Goal: Information Seeking & Learning: Learn about a topic

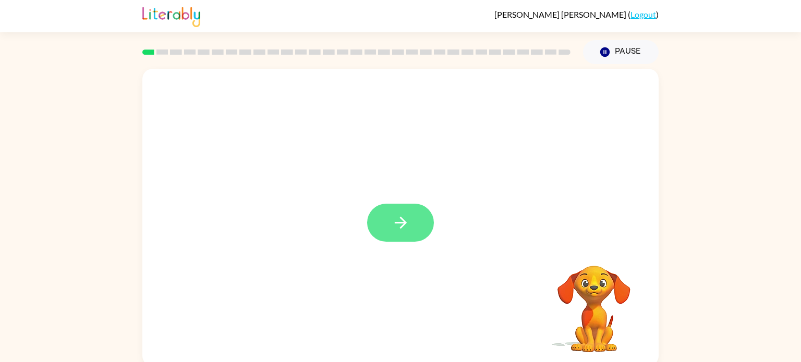
click at [377, 228] on button "button" at bounding box center [400, 223] width 67 height 38
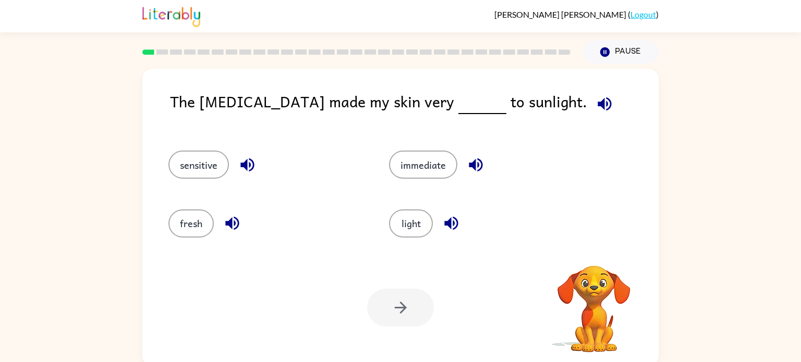
click at [0, 275] on div "The [MEDICAL_DATA] made my skin very to sunlight. sensitive immediate fresh lig…" at bounding box center [400, 215] width 801 height 303
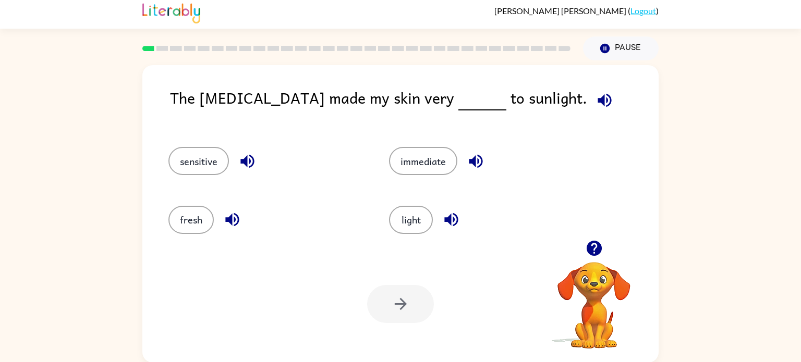
scroll to position [3, 0]
click at [195, 172] on button "sensitive" at bounding box center [198, 162] width 61 height 28
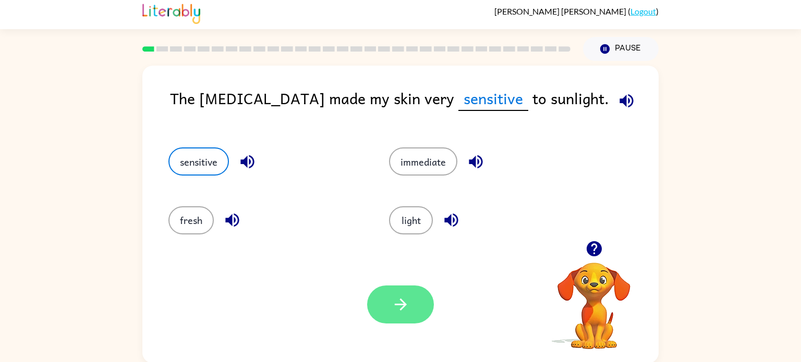
click at [410, 300] on button "button" at bounding box center [400, 305] width 67 height 38
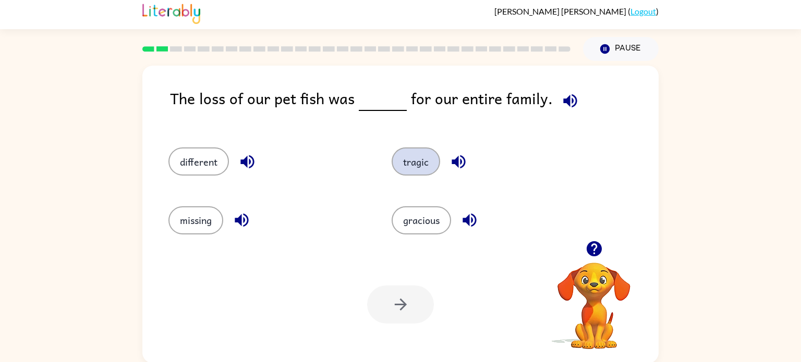
click at [426, 156] on button "tragic" at bounding box center [416, 162] width 49 height 28
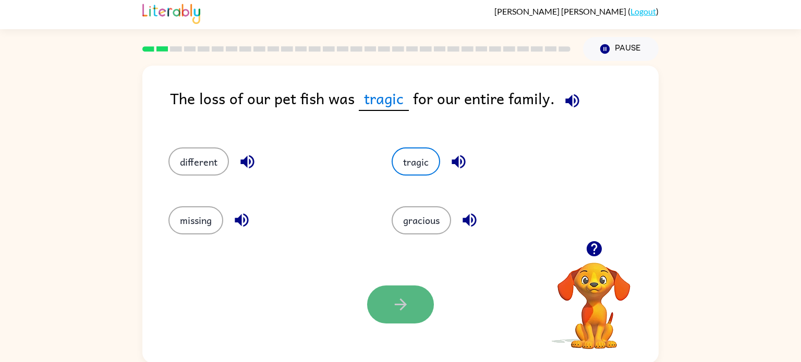
click at [391, 294] on button "button" at bounding box center [400, 305] width 67 height 38
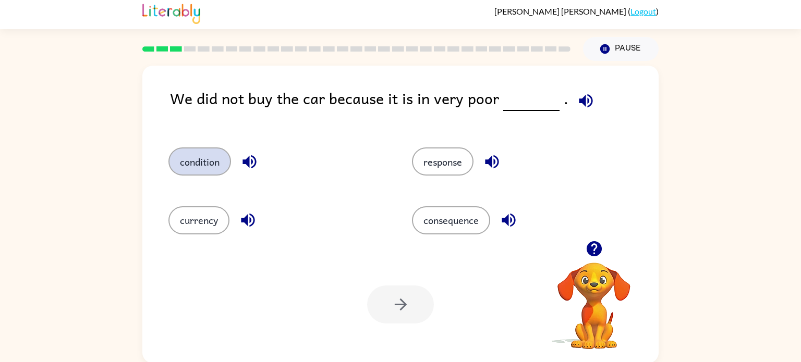
click at [195, 160] on button "condition" at bounding box center [199, 162] width 63 height 28
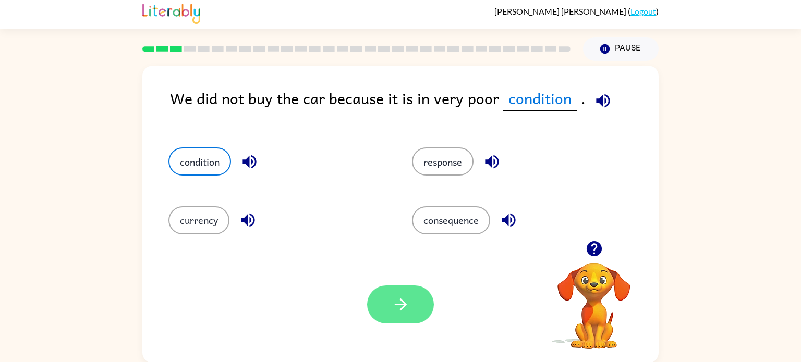
click at [385, 313] on button "button" at bounding box center [400, 305] width 67 height 38
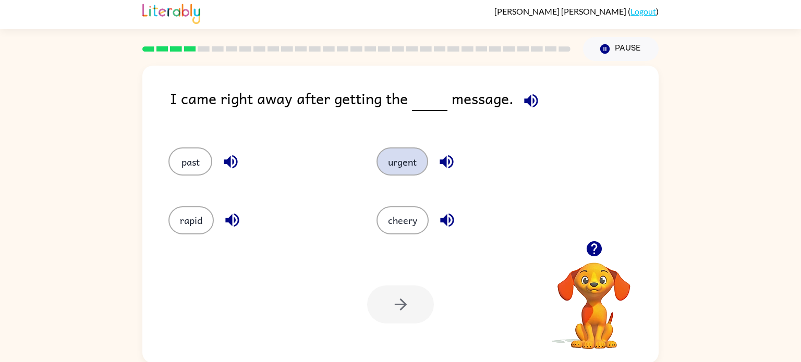
click at [416, 163] on button "urgent" at bounding box center [403, 162] width 52 height 28
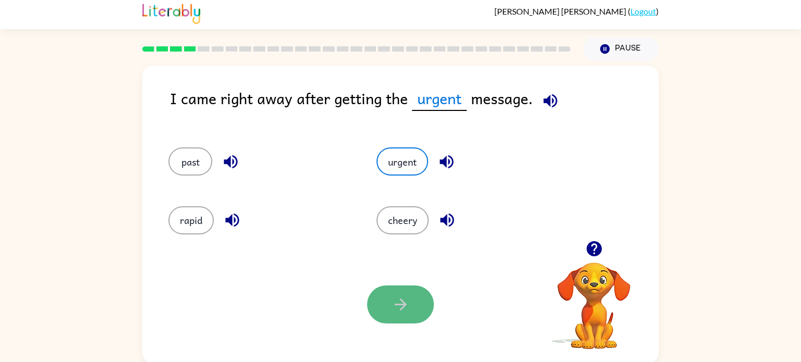
click at [419, 297] on button "button" at bounding box center [400, 305] width 67 height 38
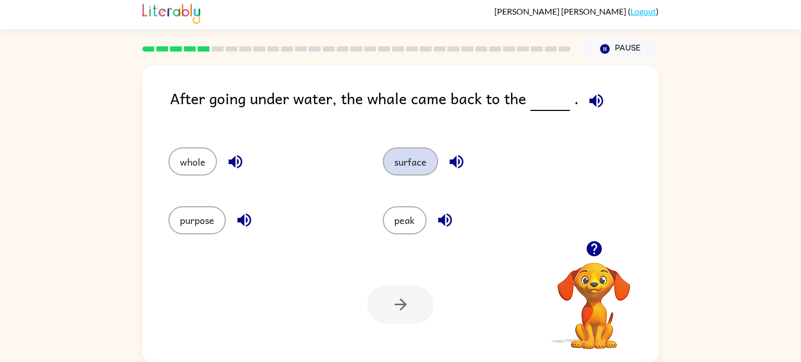
click at [428, 151] on button "surface" at bounding box center [410, 162] width 55 height 28
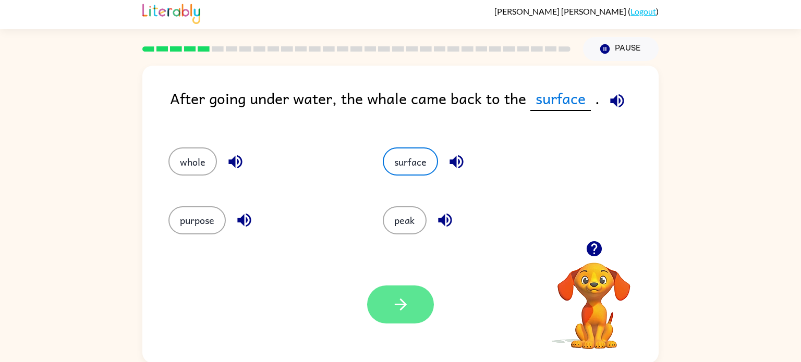
click at [426, 300] on button "button" at bounding box center [400, 305] width 67 height 38
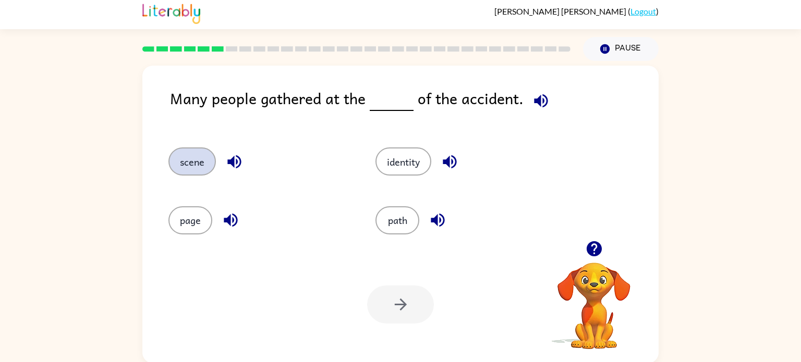
click at [208, 152] on button "scene" at bounding box center [191, 162] width 47 height 28
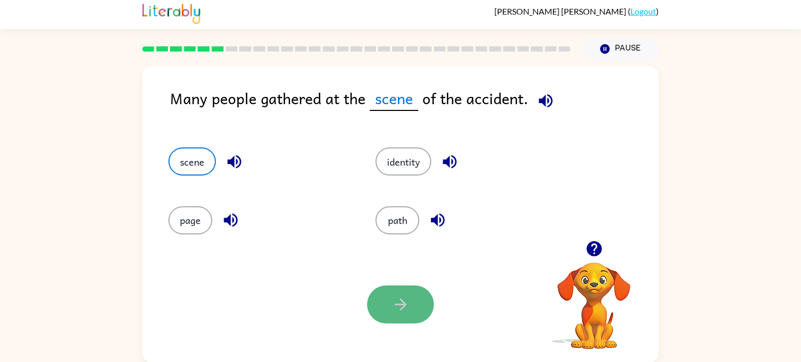
click at [377, 297] on button "button" at bounding box center [400, 305] width 67 height 38
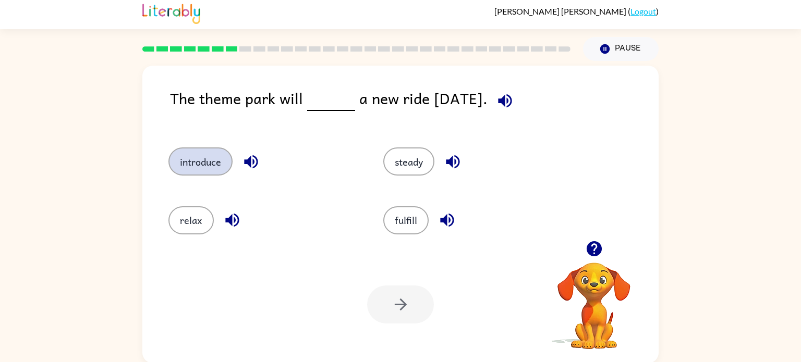
click at [214, 167] on button "introduce" at bounding box center [200, 162] width 64 height 28
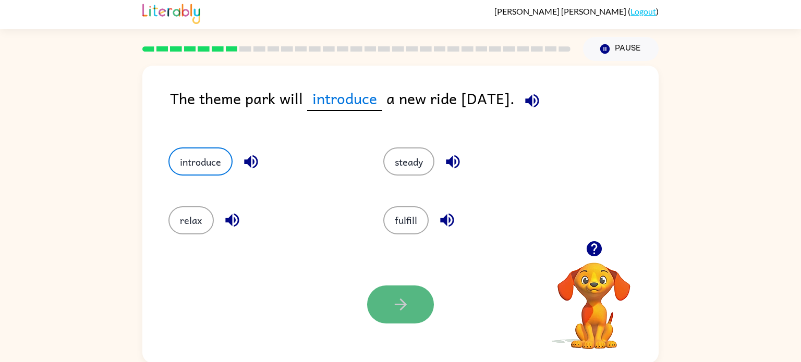
click at [414, 312] on button "button" at bounding box center [400, 305] width 67 height 38
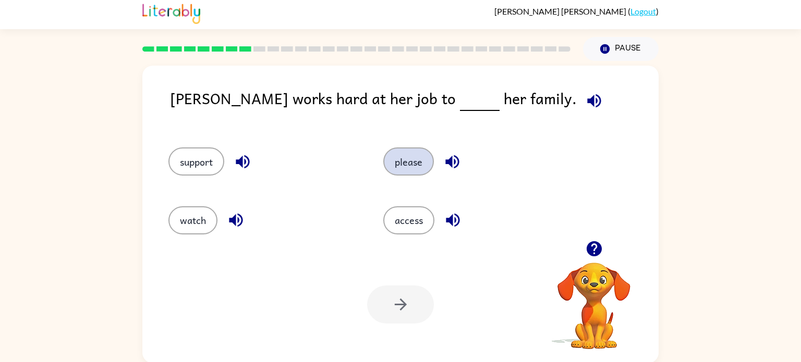
click at [419, 161] on button "please" at bounding box center [408, 162] width 51 height 28
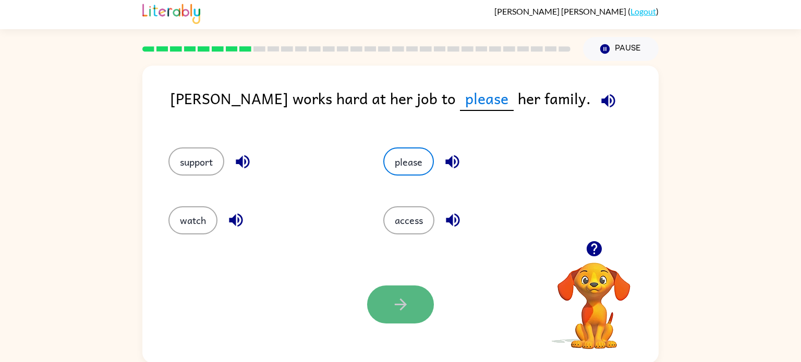
click at [391, 316] on button "button" at bounding box center [400, 305] width 67 height 38
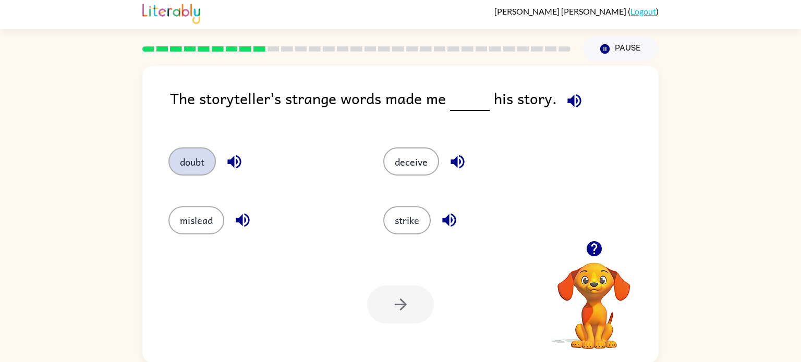
click at [174, 163] on button "doubt" at bounding box center [191, 162] width 47 height 28
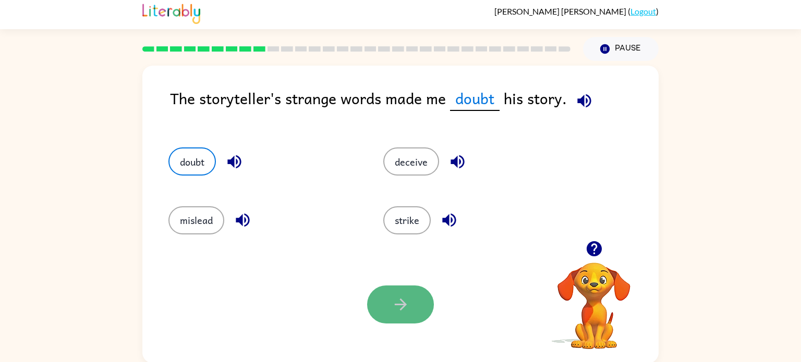
click at [373, 313] on button "button" at bounding box center [400, 305] width 67 height 38
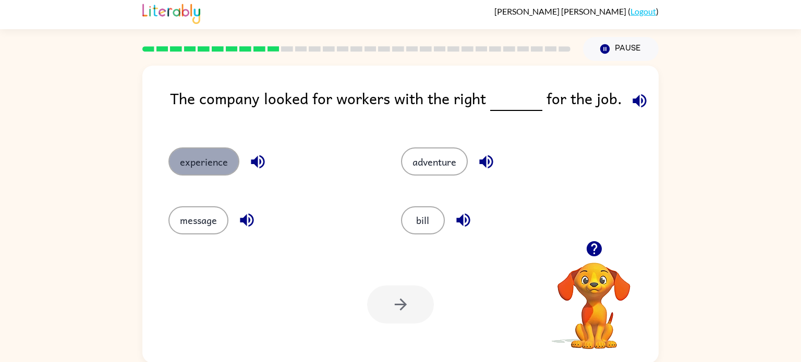
click at [223, 153] on button "experience" at bounding box center [203, 162] width 71 height 28
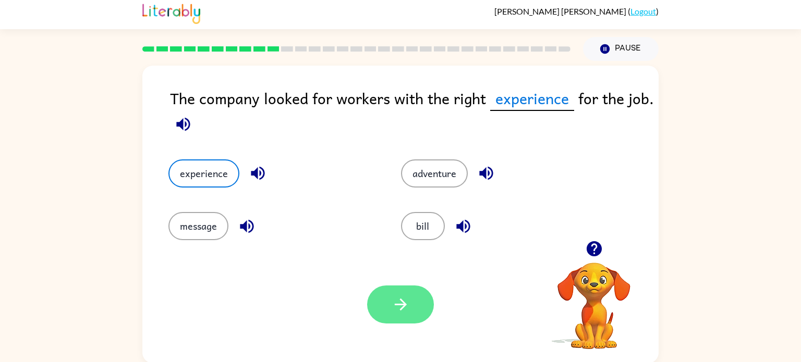
click at [412, 295] on button "button" at bounding box center [400, 305] width 67 height 38
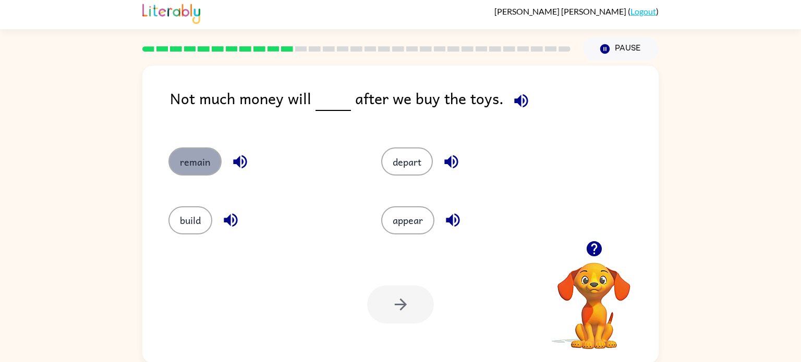
click at [207, 153] on button "remain" at bounding box center [194, 162] width 53 height 28
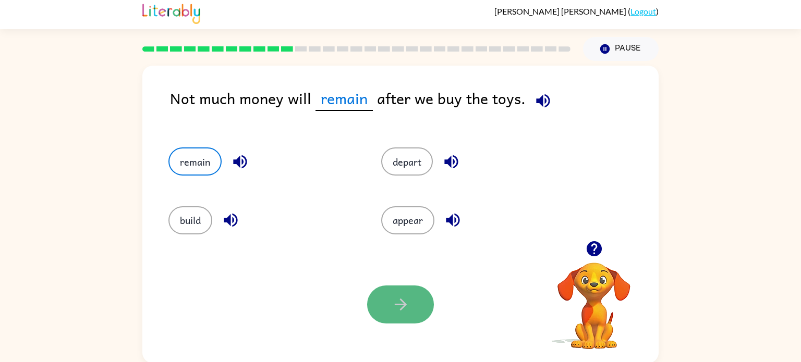
click at [377, 294] on button "button" at bounding box center [400, 305] width 67 height 38
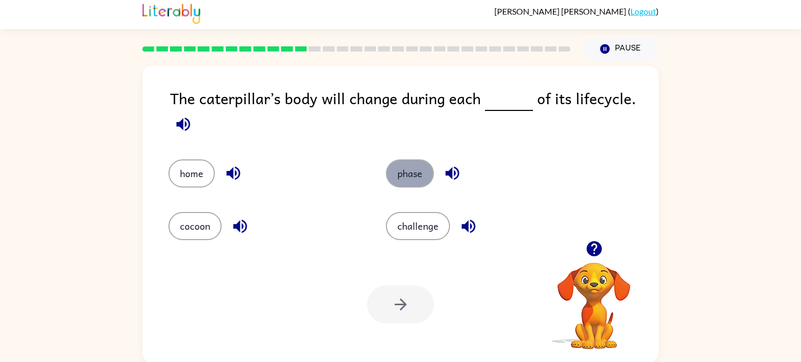
click at [406, 167] on button "phase" at bounding box center [410, 174] width 48 height 28
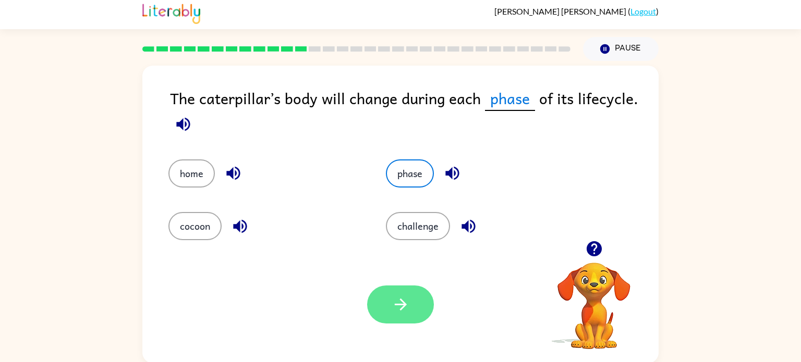
click at [416, 298] on button "button" at bounding box center [400, 305] width 67 height 38
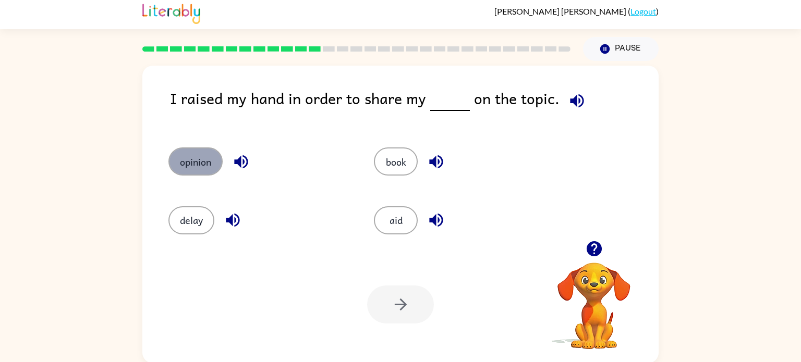
click at [211, 168] on button "opinion" at bounding box center [195, 162] width 54 height 28
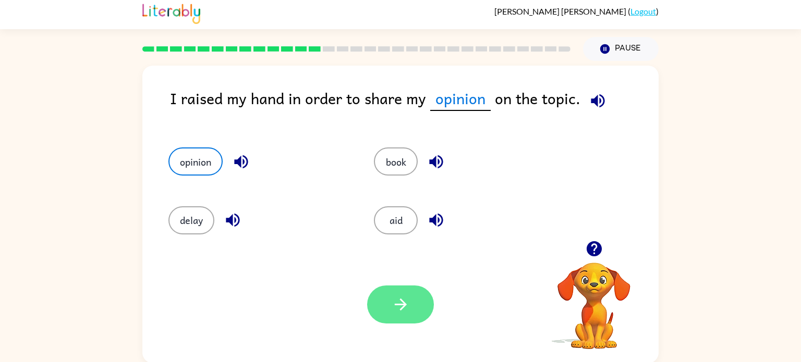
click at [419, 306] on button "button" at bounding box center [400, 305] width 67 height 38
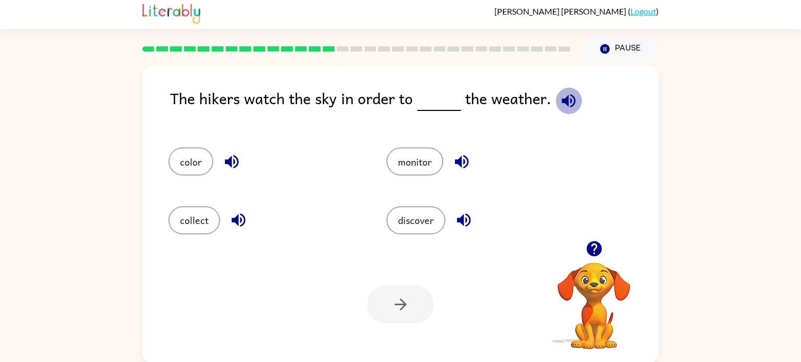
click at [566, 105] on icon "button" at bounding box center [569, 101] width 18 height 18
click at [560, 99] on icon "button" at bounding box center [569, 101] width 18 height 18
click at [435, 167] on button "monitor" at bounding box center [414, 162] width 57 height 28
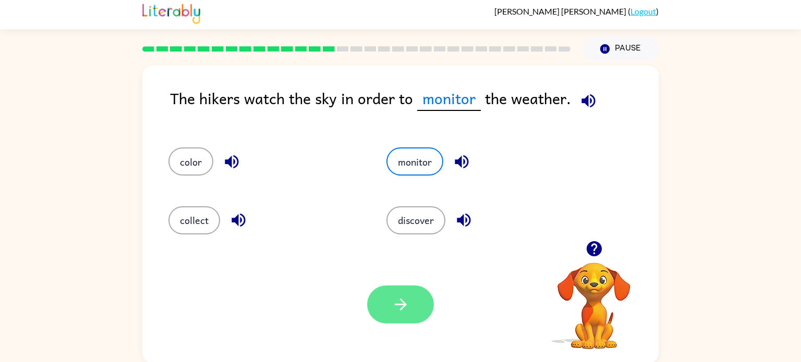
click at [425, 299] on button "button" at bounding box center [400, 305] width 67 height 38
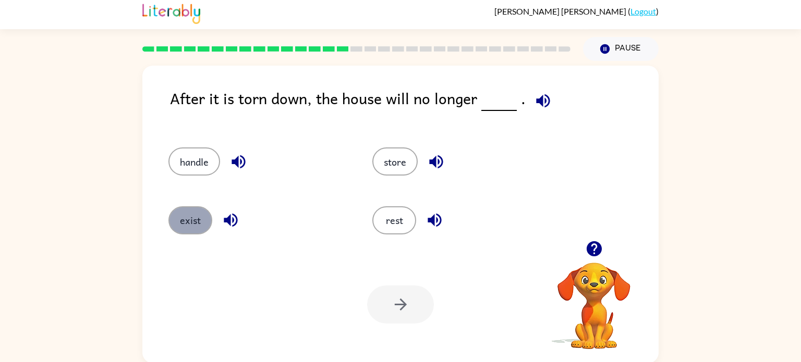
click at [202, 215] on button "exist" at bounding box center [190, 221] width 44 height 28
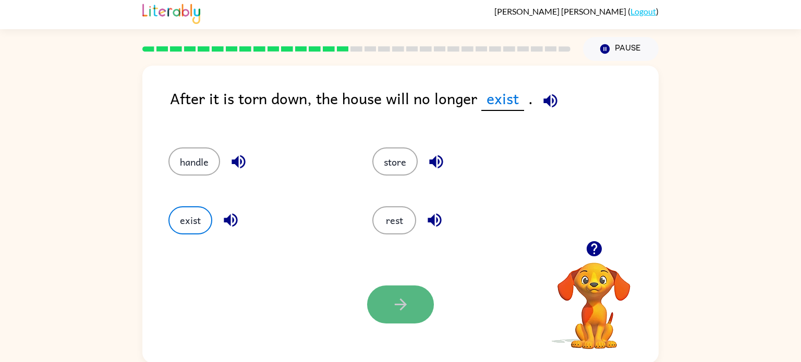
click at [416, 317] on button "button" at bounding box center [400, 305] width 67 height 38
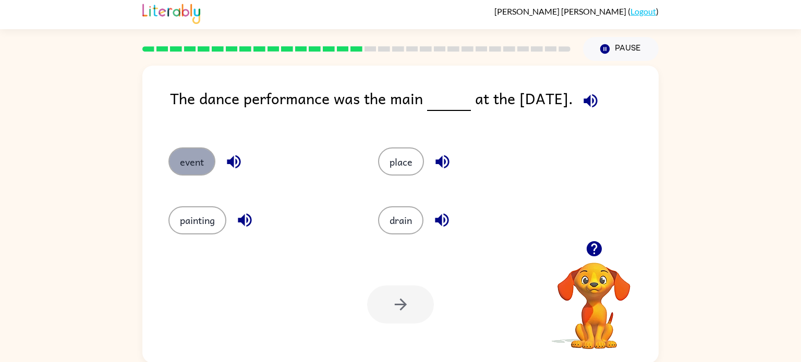
click at [191, 163] on button "event" at bounding box center [191, 162] width 47 height 28
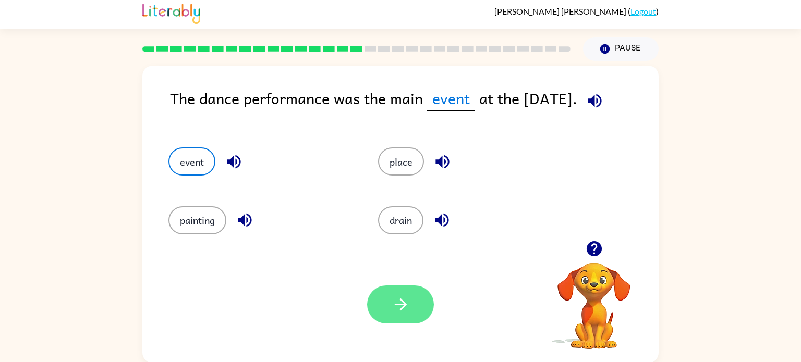
click at [430, 295] on button "button" at bounding box center [400, 305] width 67 height 38
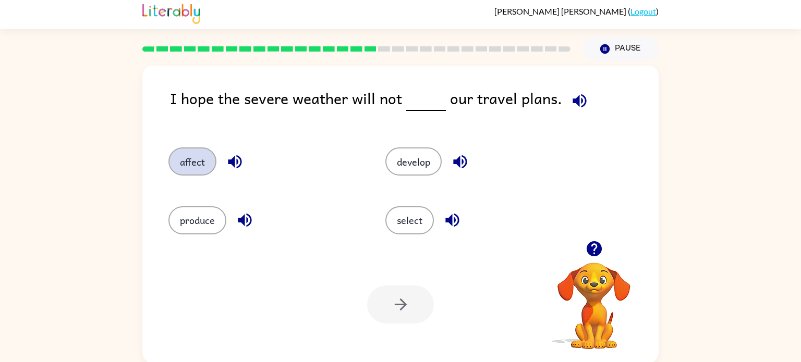
click at [214, 157] on button "affect" at bounding box center [192, 162] width 48 height 28
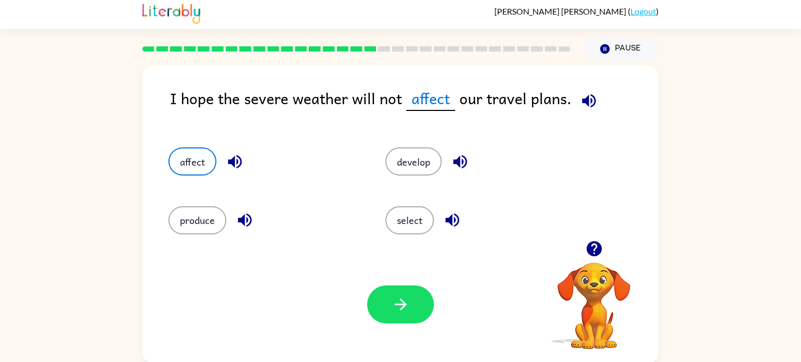
click at [364, 294] on div "Your browser must support playing .mp4 files to use Literably. Please try using…" at bounding box center [400, 304] width 516 height 117
click at [418, 311] on button "button" at bounding box center [400, 305] width 67 height 38
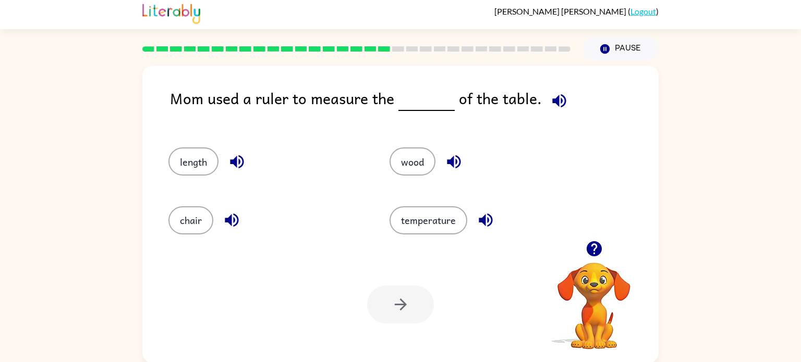
click at [185, 129] on div "length" at bounding box center [259, 157] width 221 height 58
click at [199, 170] on button "length" at bounding box center [193, 162] width 50 height 28
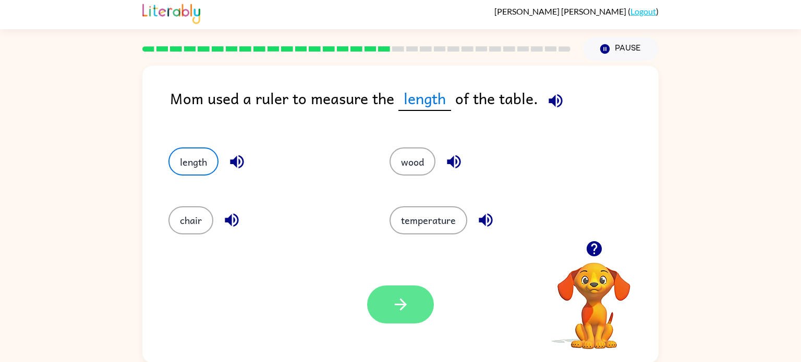
click at [379, 310] on button "button" at bounding box center [400, 305] width 67 height 38
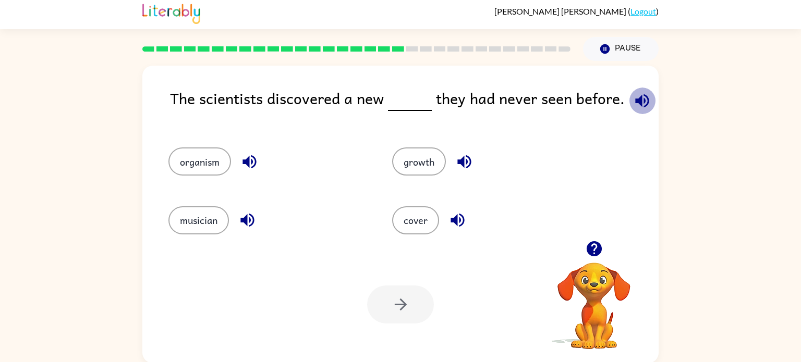
click at [637, 103] on icon "button" at bounding box center [642, 101] width 14 height 14
click at [251, 175] on div "organism" at bounding box center [268, 162] width 200 height 28
click at [246, 168] on icon "button" at bounding box center [249, 162] width 18 height 18
click at [458, 162] on icon "button" at bounding box center [464, 162] width 14 height 14
click at [463, 222] on icon "button" at bounding box center [458, 221] width 14 height 14
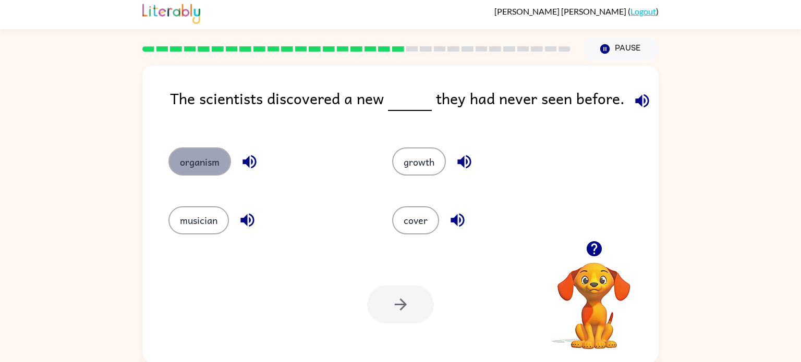
click at [210, 165] on button "organism" at bounding box center [199, 162] width 63 height 28
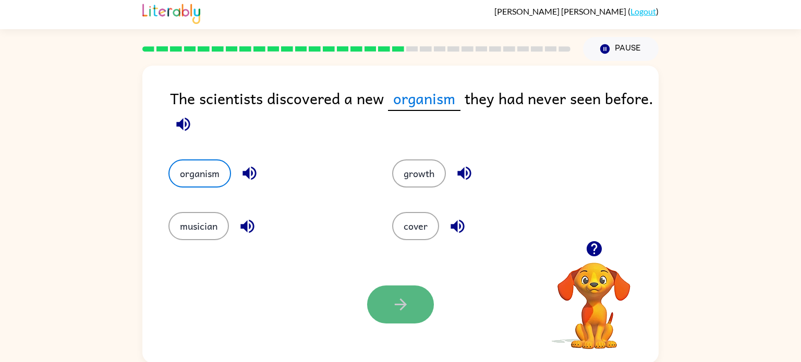
click at [393, 295] on button "button" at bounding box center [400, 305] width 67 height 38
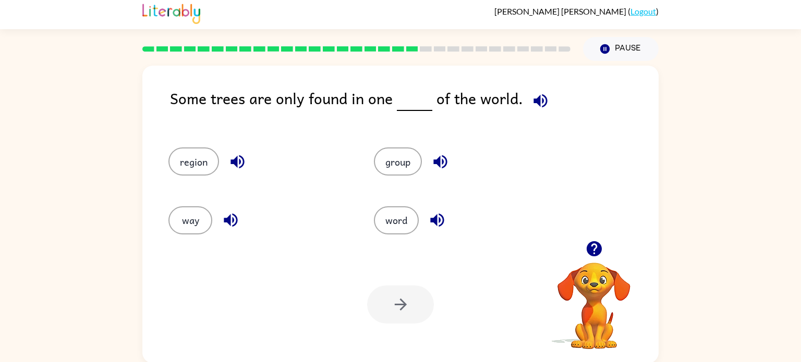
click at [241, 160] on icon "button" at bounding box center [237, 162] width 18 height 18
click at [196, 158] on button "region" at bounding box center [193, 162] width 51 height 28
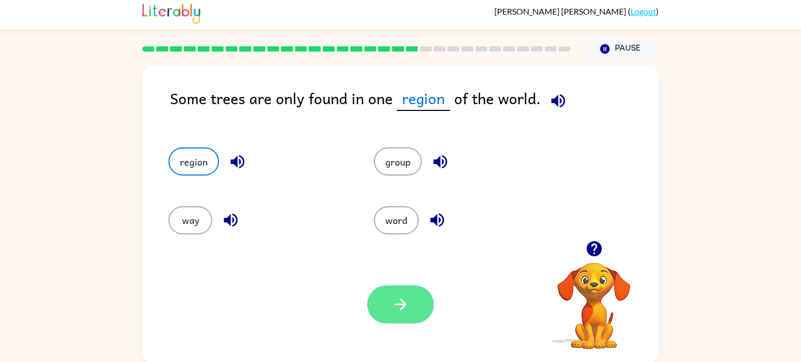
click at [409, 301] on icon "button" at bounding box center [401, 305] width 18 height 18
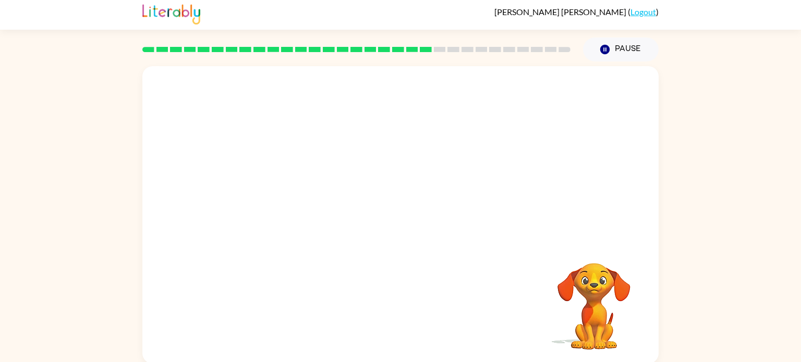
scroll to position [0, 0]
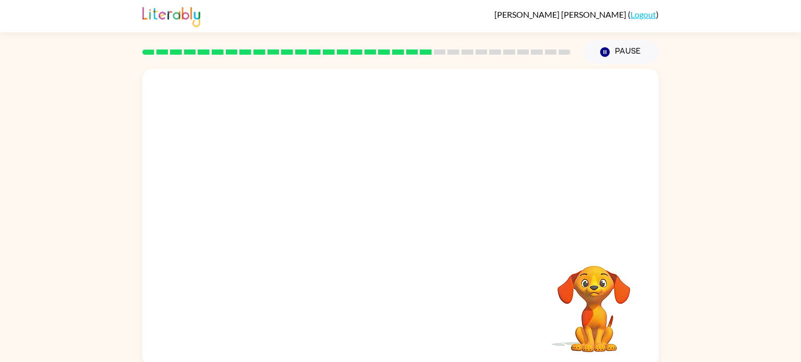
click at [315, 217] on video "Your browser must support playing .mp4 files to use Literably. Please try using…" at bounding box center [400, 156] width 516 height 175
click at [311, 215] on video "Your browser must support playing .mp4 files to use Literably. Please try using…" at bounding box center [400, 156] width 516 height 175
click at [400, 231] on icon "button" at bounding box center [401, 223] width 18 height 18
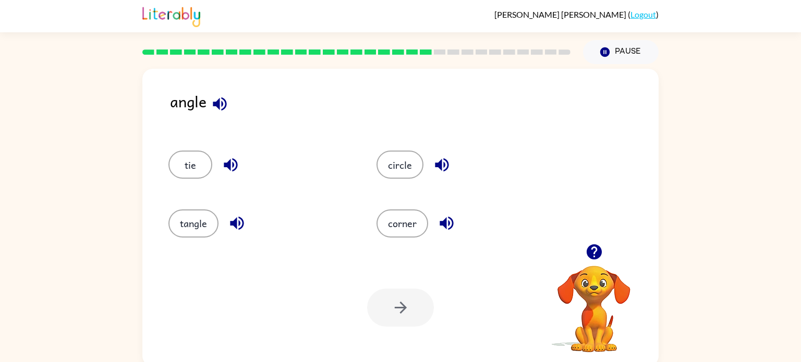
click at [215, 103] on icon "button" at bounding box center [220, 104] width 14 height 14
click at [243, 222] on icon "button" at bounding box center [237, 224] width 14 height 14
click at [233, 165] on icon "button" at bounding box center [231, 166] width 14 height 14
click at [437, 167] on icon "button" at bounding box center [442, 166] width 14 height 14
click at [443, 221] on icon "button" at bounding box center [447, 224] width 14 height 14
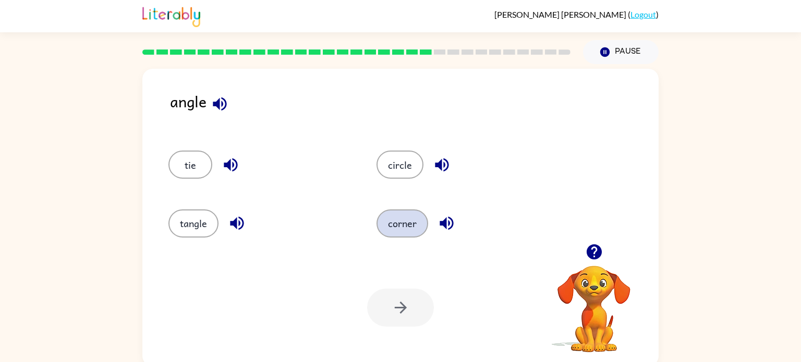
click at [412, 227] on button "corner" at bounding box center [403, 224] width 52 height 28
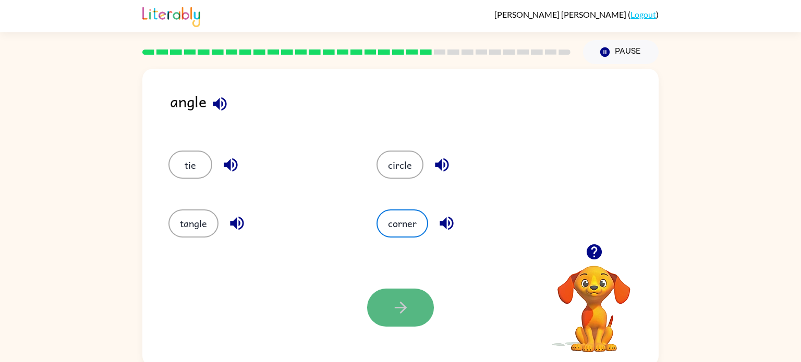
click at [414, 296] on button "button" at bounding box center [400, 308] width 67 height 38
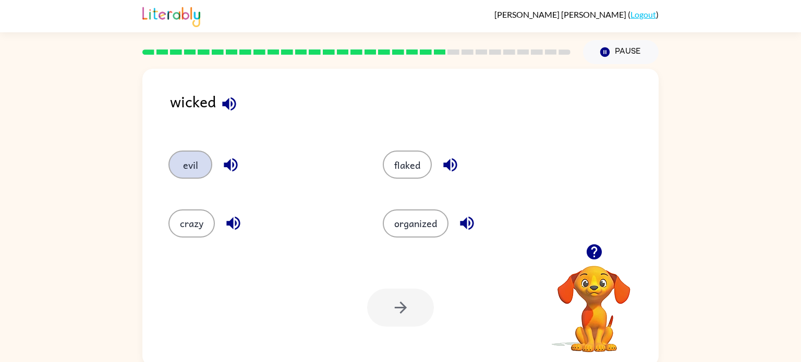
click at [182, 159] on button "evil" at bounding box center [190, 165] width 44 height 28
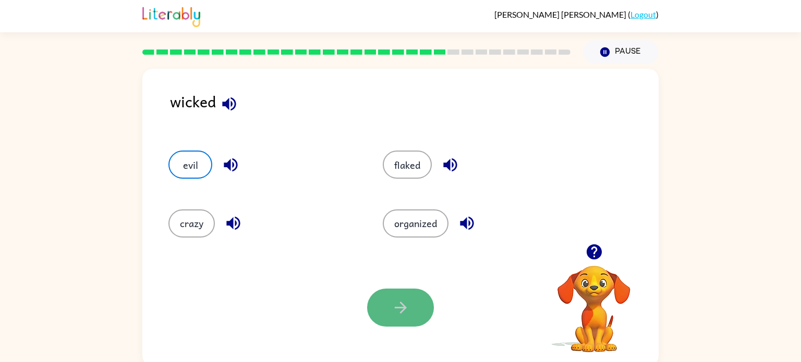
click at [407, 323] on button "button" at bounding box center [400, 308] width 67 height 38
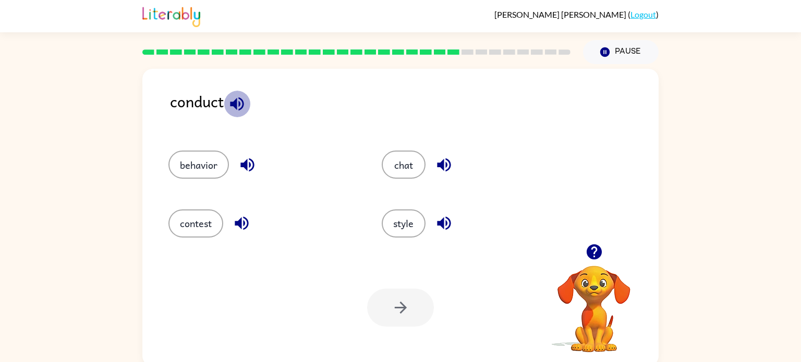
click at [240, 104] on icon "button" at bounding box center [237, 104] width 14 height 14
click at [238, 220] on icon "button" at bounding box center [242, 223] width 18 height 18
click at [214, 225] on button "contest" at bounding box center [195, 224] width 55 height 28
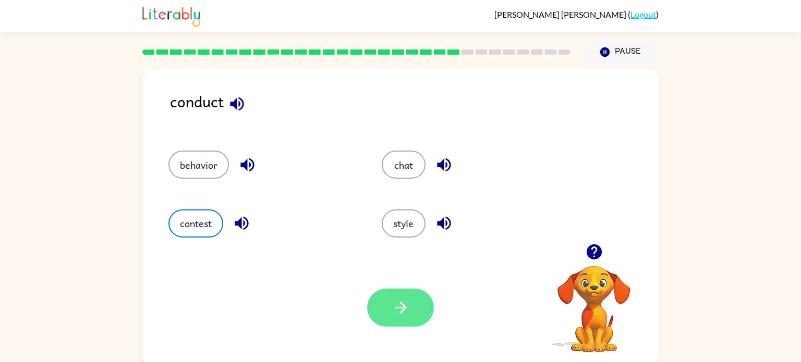
click at [415, 301] on button "button" at bounding box center [400, 308] width 67 height 38
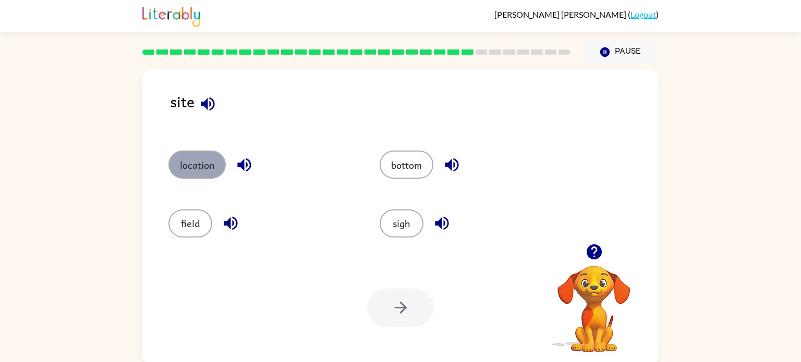
click at [201, 161] on button "location" at bounding box center [196, 165] width 57 height 28
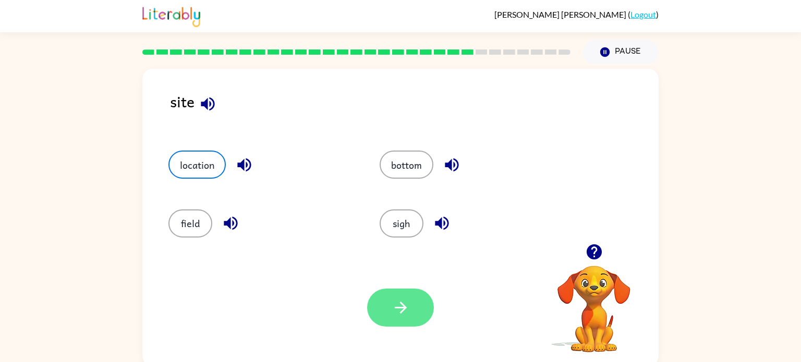
click at [412, 313] on button "button" at bounding box center [400, 308] width 67 height 38
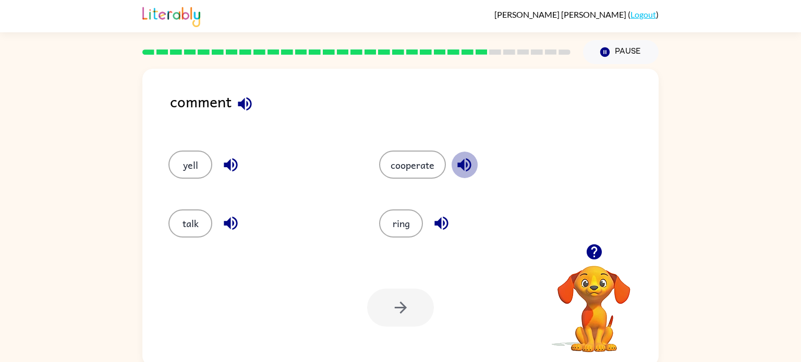
click at [463, 170] on icon "button" at bounding box center [464, 166] width 14 height 14
click at [207, 216] on button "talk" at bounding box center [190, 224] width 44 height 28
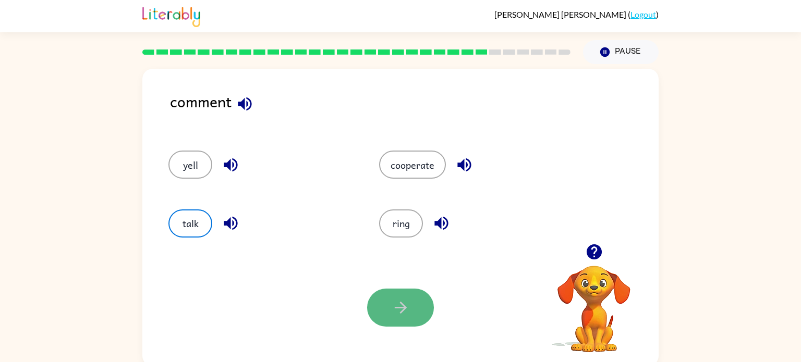
click at [413, 300] on button "button" at bounding box center [400, 308] width 67 height 38
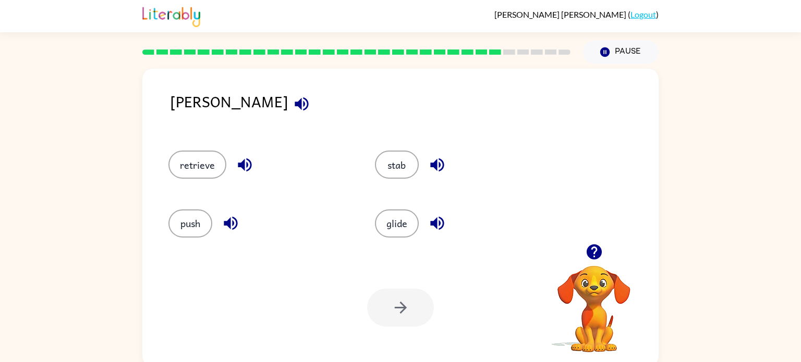
click at [293, 102] on icon "button" at bounding box center [302, 104] width 18 height 18
click at [240, 162] on icon "button" at bounding box center [245, 165] width 18 height 18
click at [187, 231] on button "push" at bounding box center [190, 224] width 44 height 28
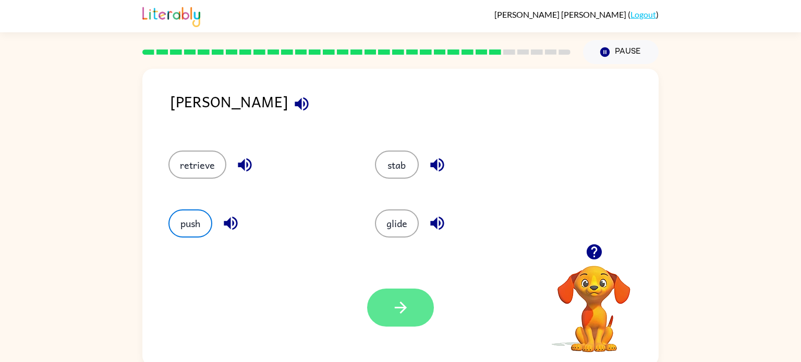
click at [425, 310] on button "button" at bounding box center [400, 308] width 67 height 38
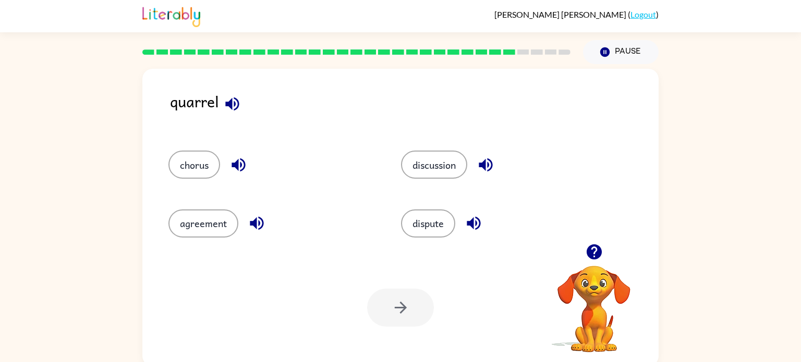
click at [229, 110] on icon "button" at bounding box center [232, 104] width 18 height 18
click at [229, 106] on icon "button" at bounding box center [232, 104] width 14 height 14
click at [245, 167] on icon "button" at bounding box center [239, 166] width 14 height 14
click at [255, 229] on icon "button" at bounding box center [257, 223] width 18 height 18
click at [482, 164] on icon "button" at bounding box center [486, 166] width 14 height 14
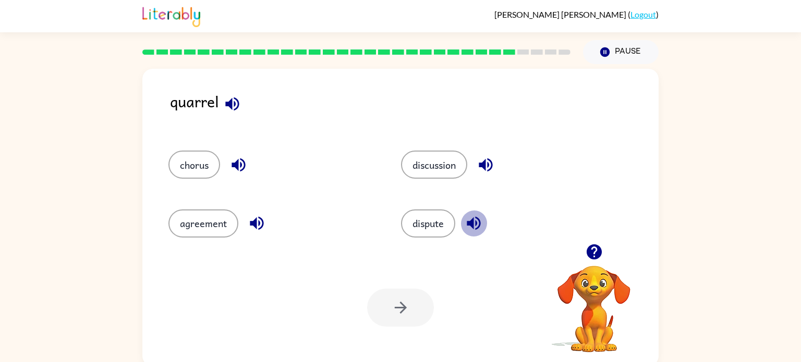
click at [481, 213] on button "button" at bounding box center [474, 223] width 27 height 27
click at [207, 162] on button "chorus" at bounding box center [194, 165] width 52 height 28
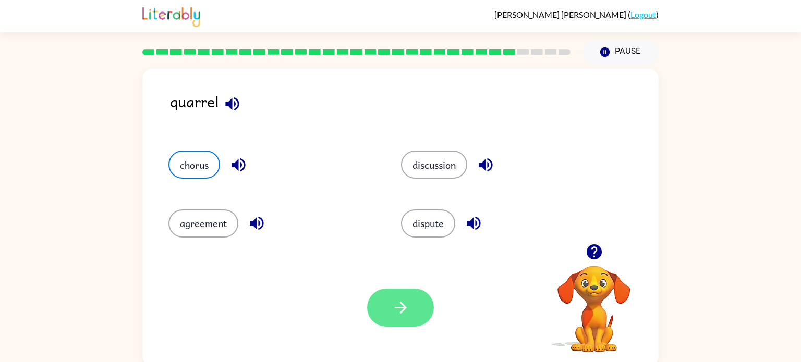
click at [421, 308] on button "button" at bounding box center [400, 308] width 67 height 38
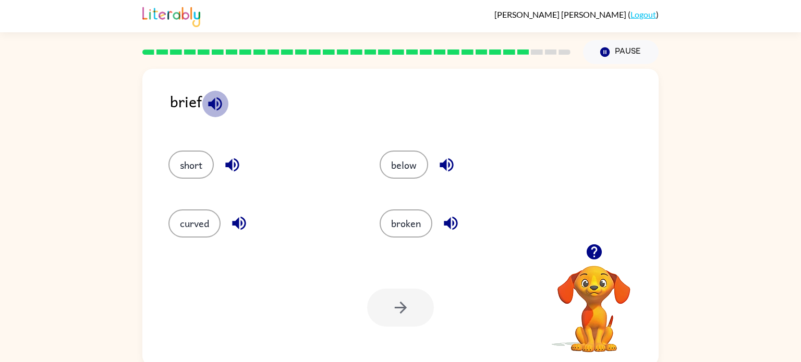
click at [217, 106] on icon "button" at bounding box center [215, 104] width 18 height 18
click at [248, 224] on icon "button" at bounding box center [239, 223] width 18 height 18
click at [213, 163] on button "short" at bounding box center [190, 165] width 45 height 28
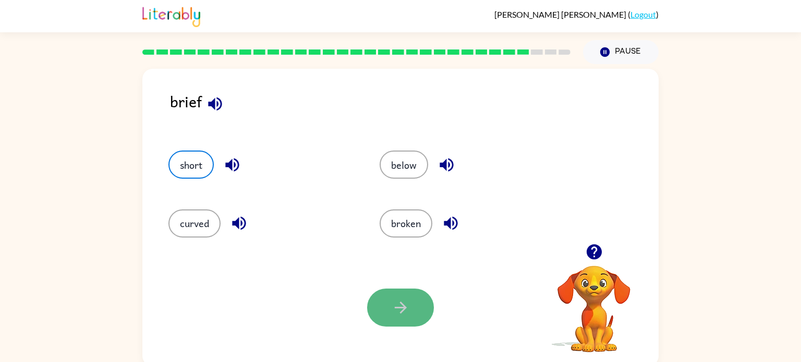
click at [431, 313] on button "button" at bounding box center [400, 308] width 67 height 38
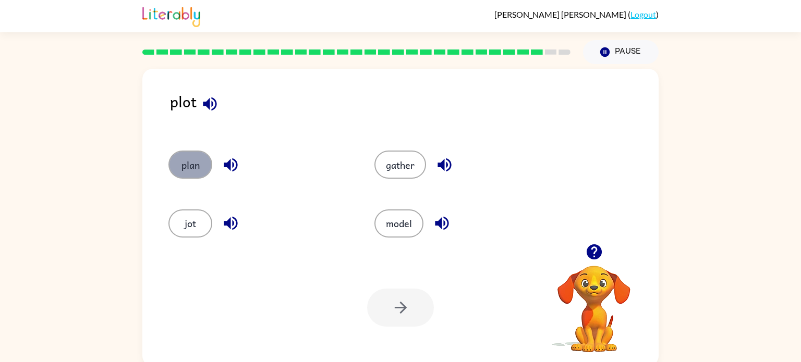
click at [202, 155] on button "plan" at bounding box center [190, 165] width 44 height 28
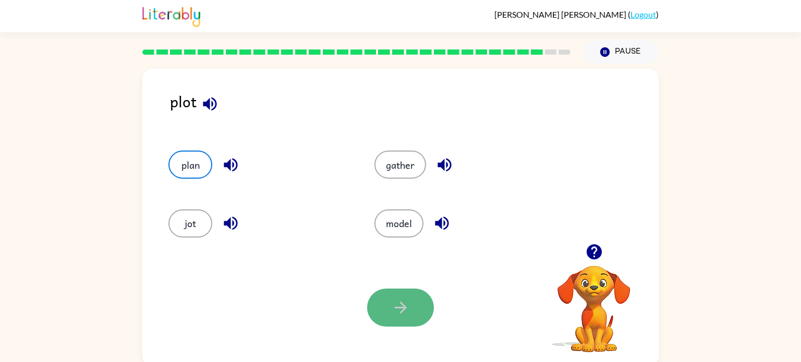
click at [393, 298] on button "button" at bounding box center [400, 308] width 67 height 38
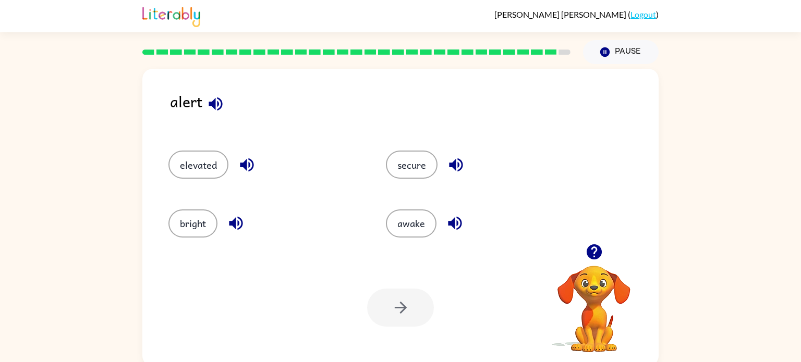
click at [246, 163] on icon "button" at bounding box center [247, 166] width 14 height 14
click at [453, 165] on icon "button" at bounding box center [456, 166] width 14 height 14
click at [448, 223] on icon "button" at bounding box center [455, 224] width 14 height 14
click at [409, 166] on button "secure" at bounding box center [412, 165] width 52 height 28
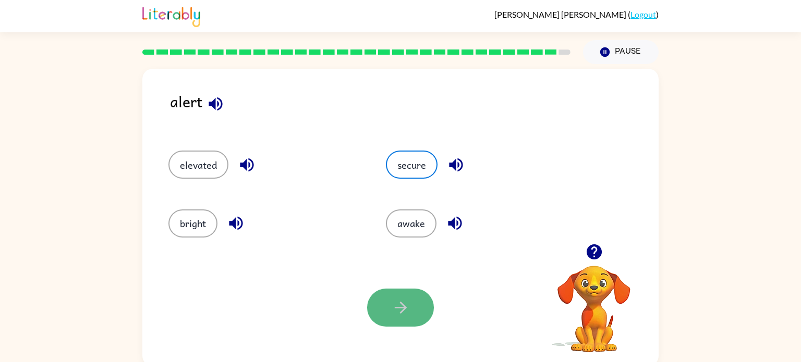
click at [385, 295] on button "button" at bounding box center [400, 308] width 67 height 38
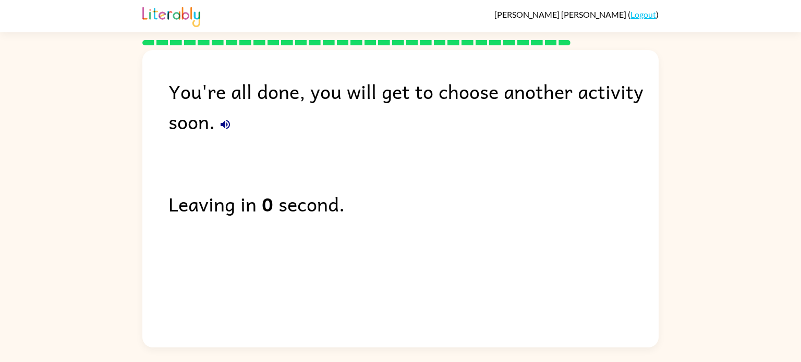
click at [655, 13] on link "Logout" at bounding box center [644, 14] width 26 height 10
